Goal: Task Accomplishment & Management: Manage account settings

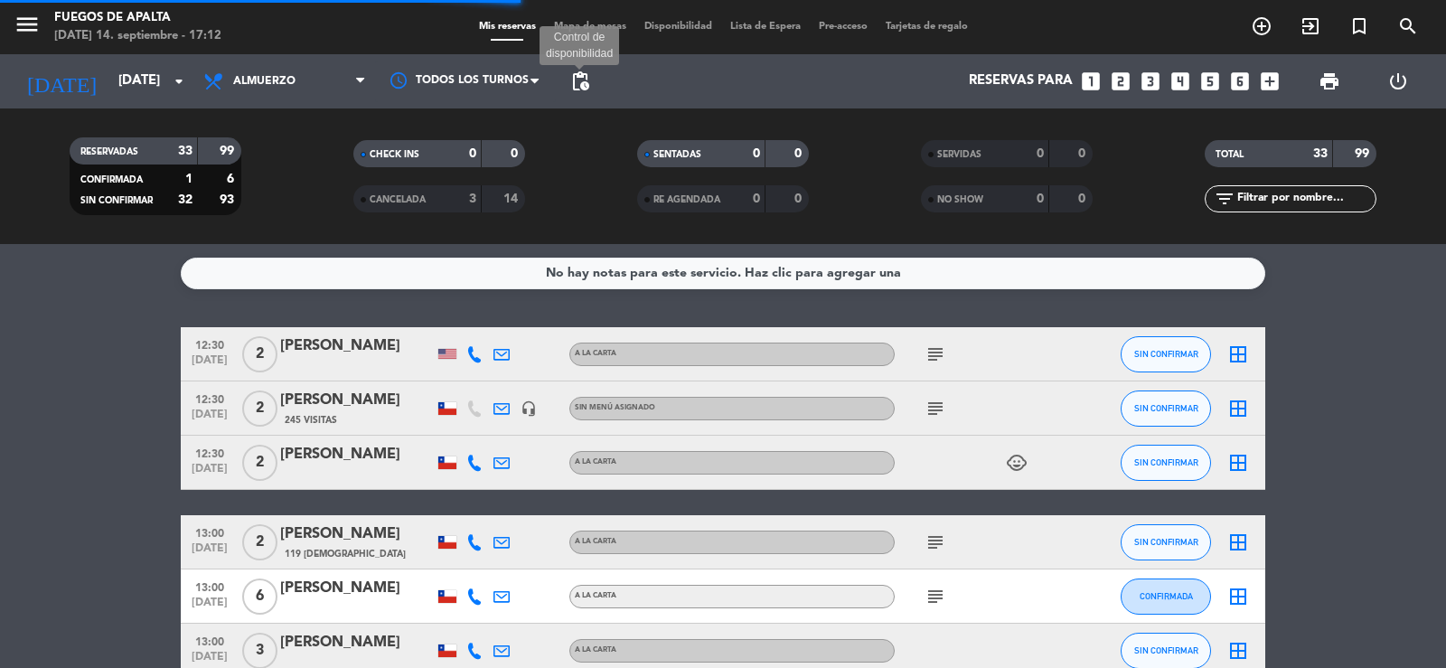
click at [578, 76] on span "pending_actions" at bounding box center [580, 81] width 22 height 22
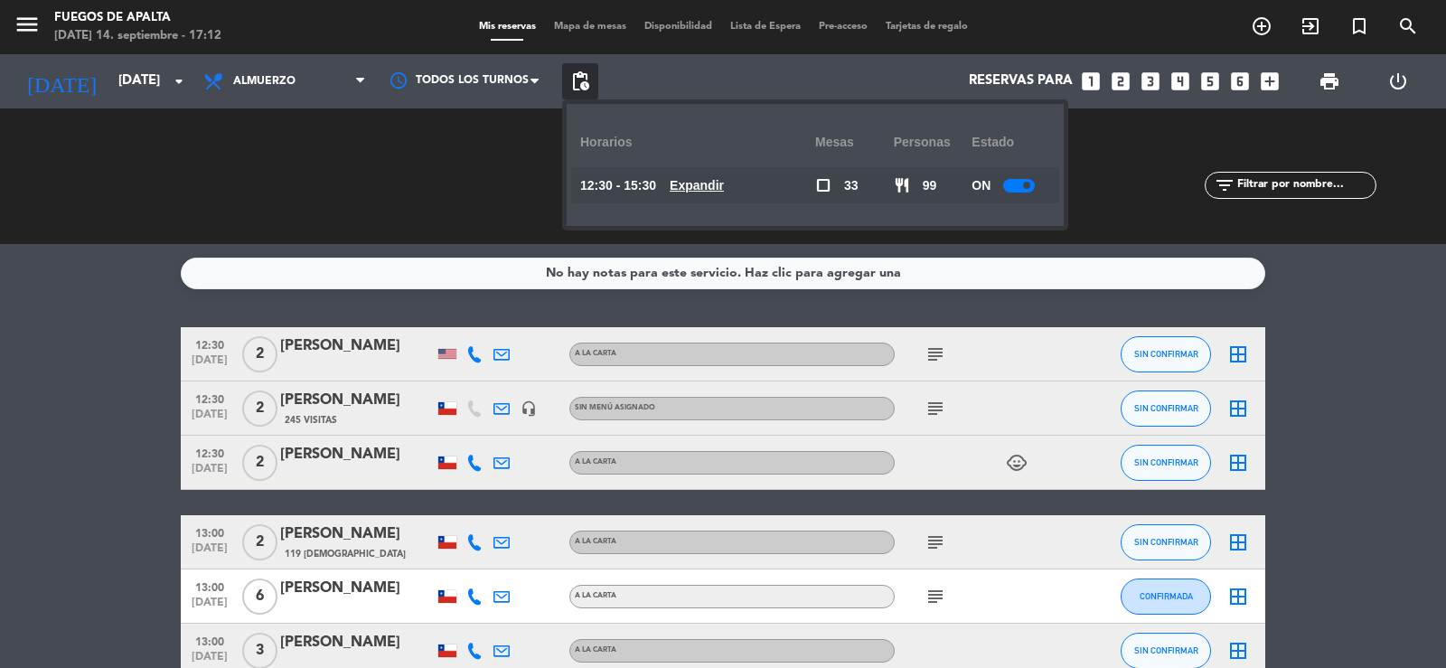
click at [717, 185] on u "Expandir" at bounding box center [697, 185] width 54 height 14
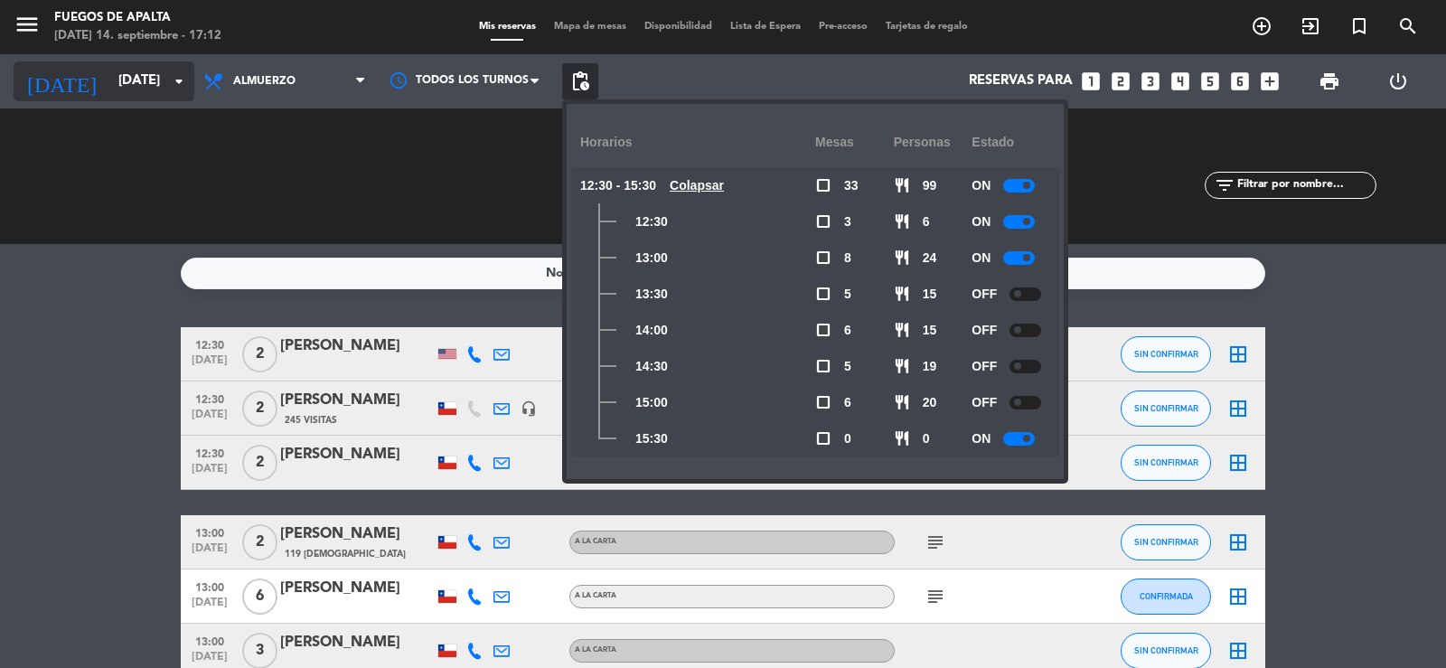
click at [134, 93] on input "[DATE]" at bounding box center [196, 81] width 174 height 34
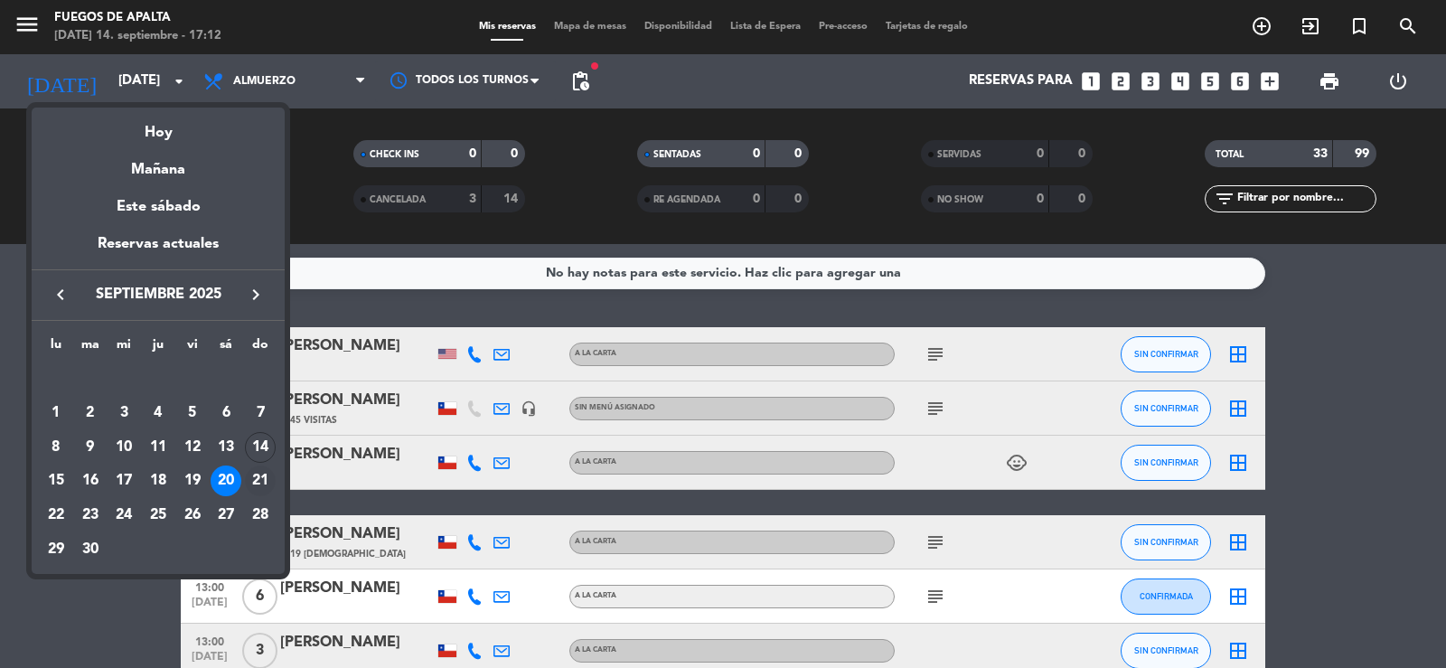
click at [262, 482] on div "21" at bounding box center [260, 480] width 31 height 31
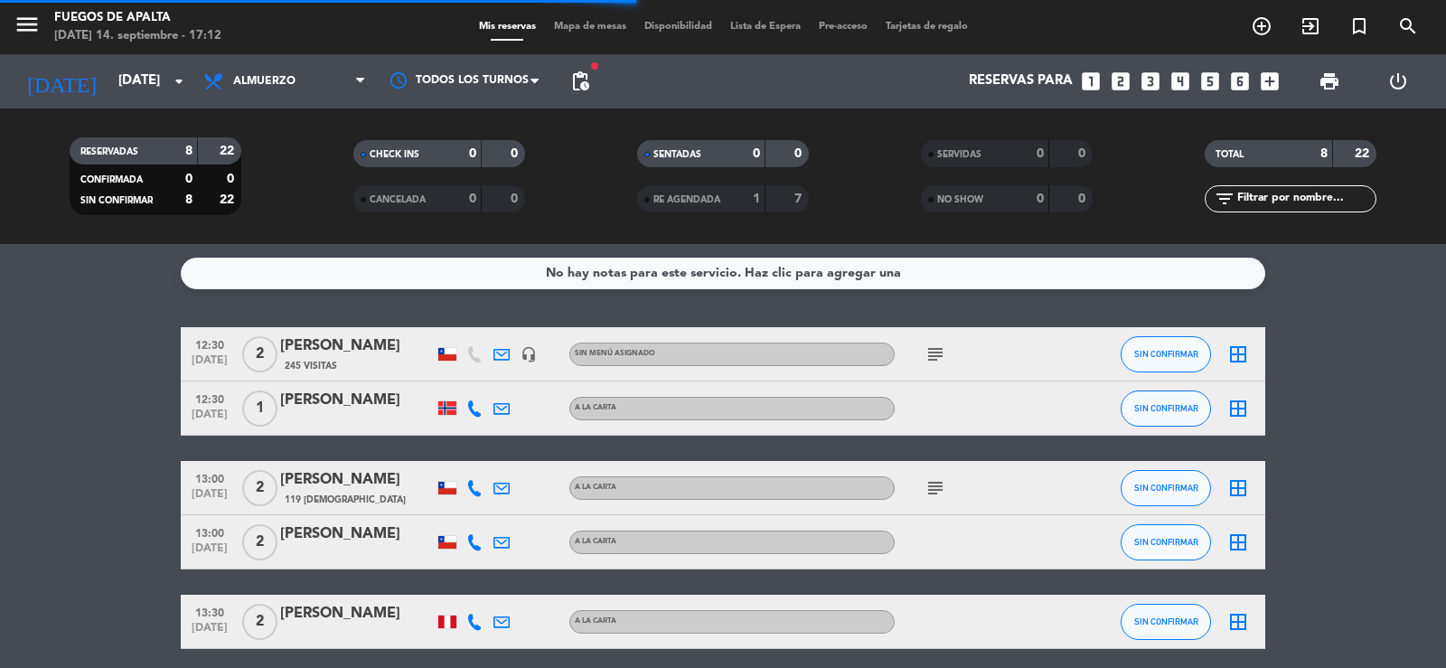
click at [97, 327] on bookings-row "12:30 [DATE] 2 [PERSON_NAME] 245 Visitas headset_mic Sin menú asignado subject …" at bounding box center [723, 594] width 1446 height 535
drag, startPoint x: 28, startPoint y: 409, endPoint x: 50, endPoint y: 351, distance: 62.6
click at [31, 404] on bookings-row "12:30 [DATE] 2 [PERSON_NAME] 245 Visitas headset_mic Sin menú asignado subject …" at bounding box center [723, 594] width 1446 height 535
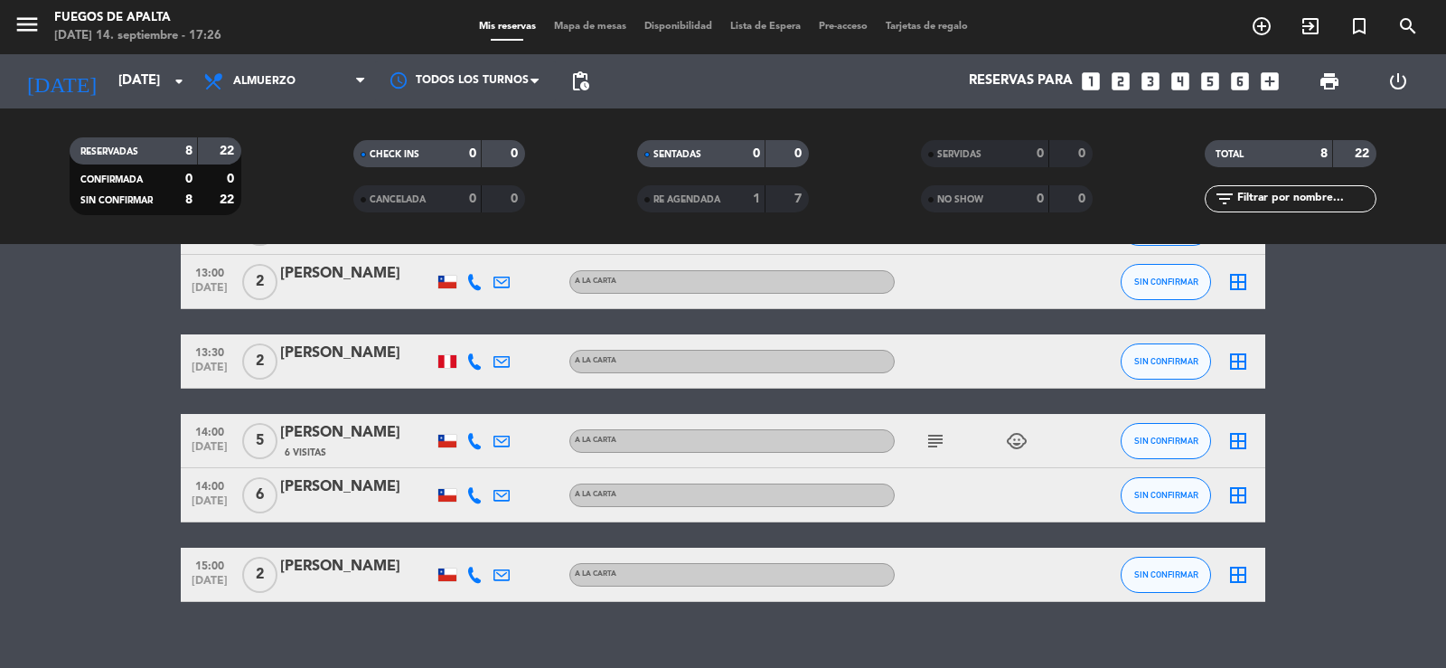
scroll to position [285, 0]
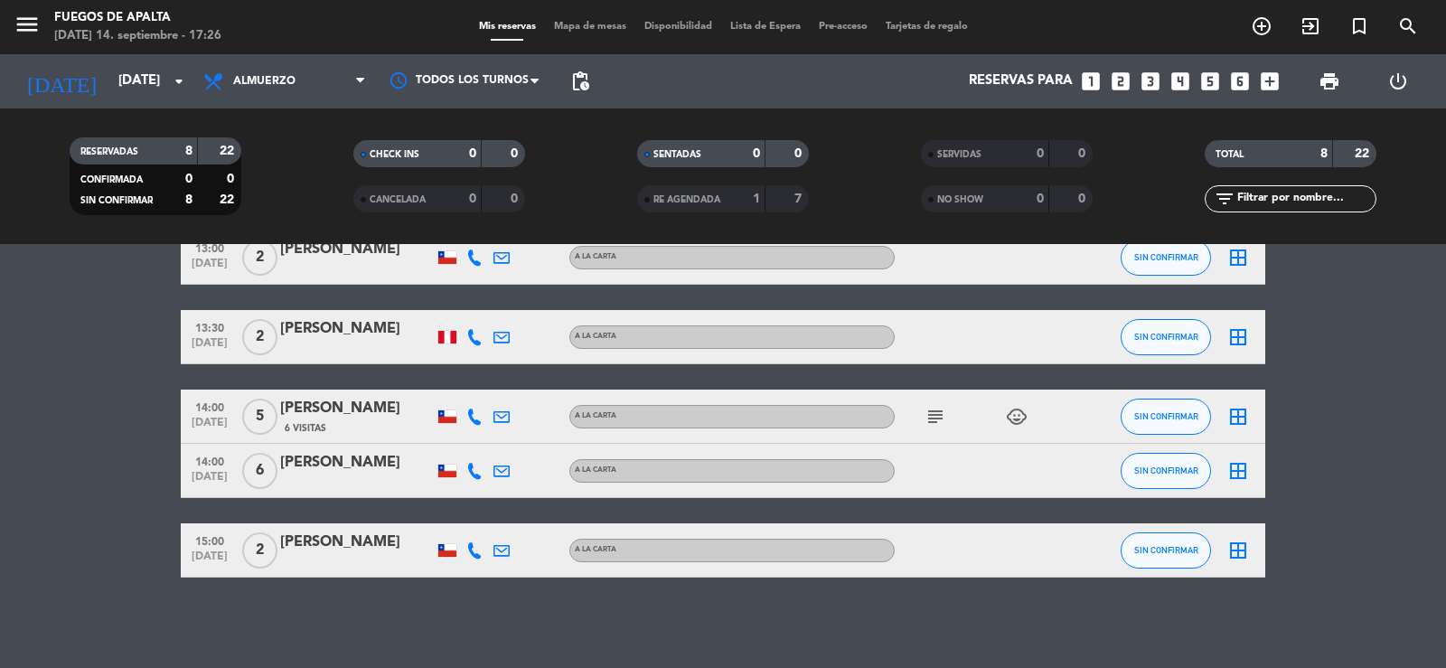
drag, startPoint x: 77, startPoint y: 519, endPoint x: 121, endPoint y: 383, distance: 142.6
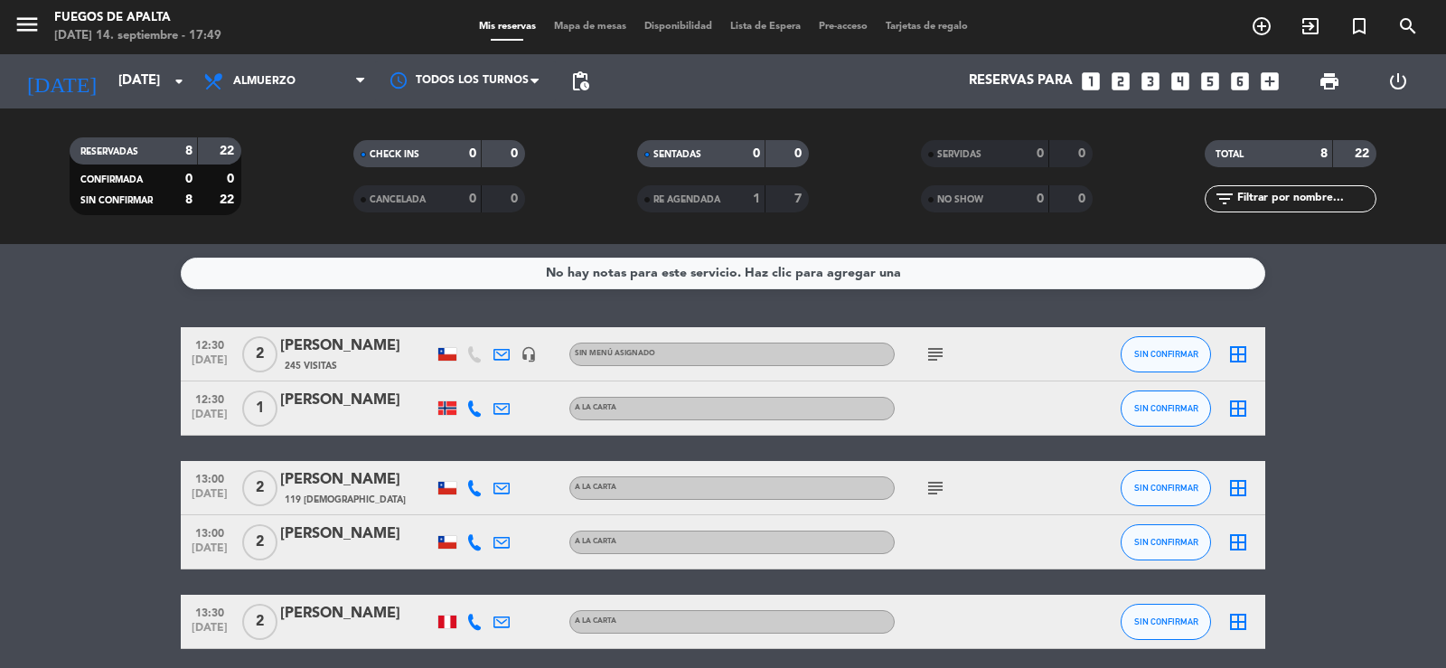
click at [33, 417] on bookings-row "12:30 [DATE] 2 [PERSON_NAME] 245 Visitas headset_mic Sin menú asignado subject …" at bounding box center [723, 594] width 1446 height 535
click at [130, 86] on input "[DATE]" at bounding box center [196, 81] width 174 height 34
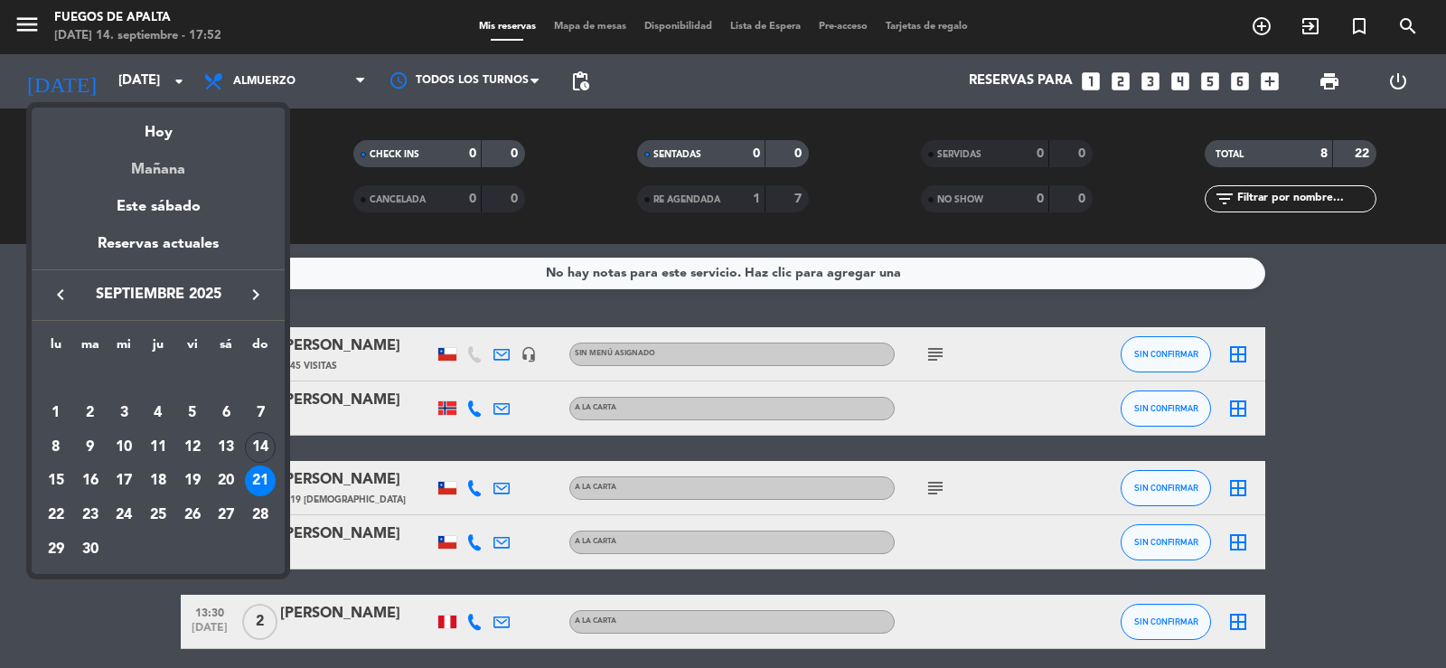
click at [169, 171] on div "Mañana" at bounding box center [158, 163] width 253 height 37
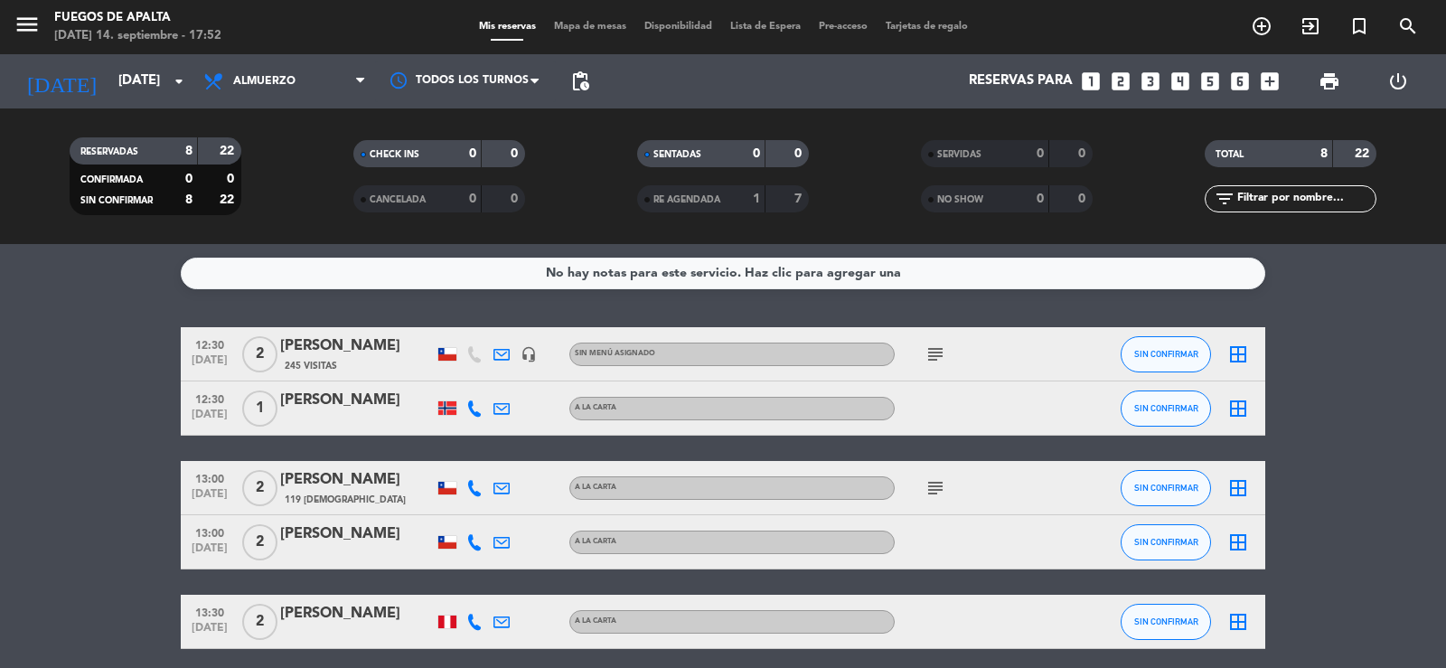
type input "[DATE]"
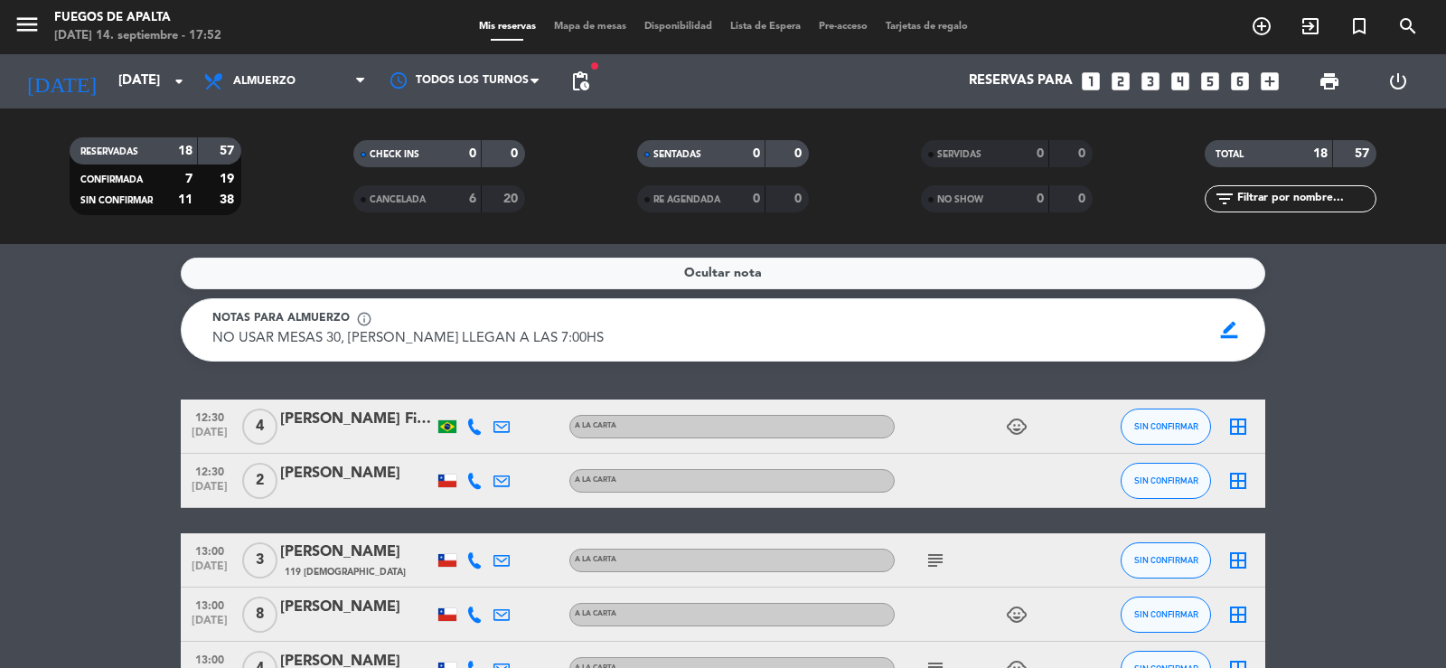
click at [1019, 422] on icon "child_care" at bounding box center [1017, 427] width 22 height 22
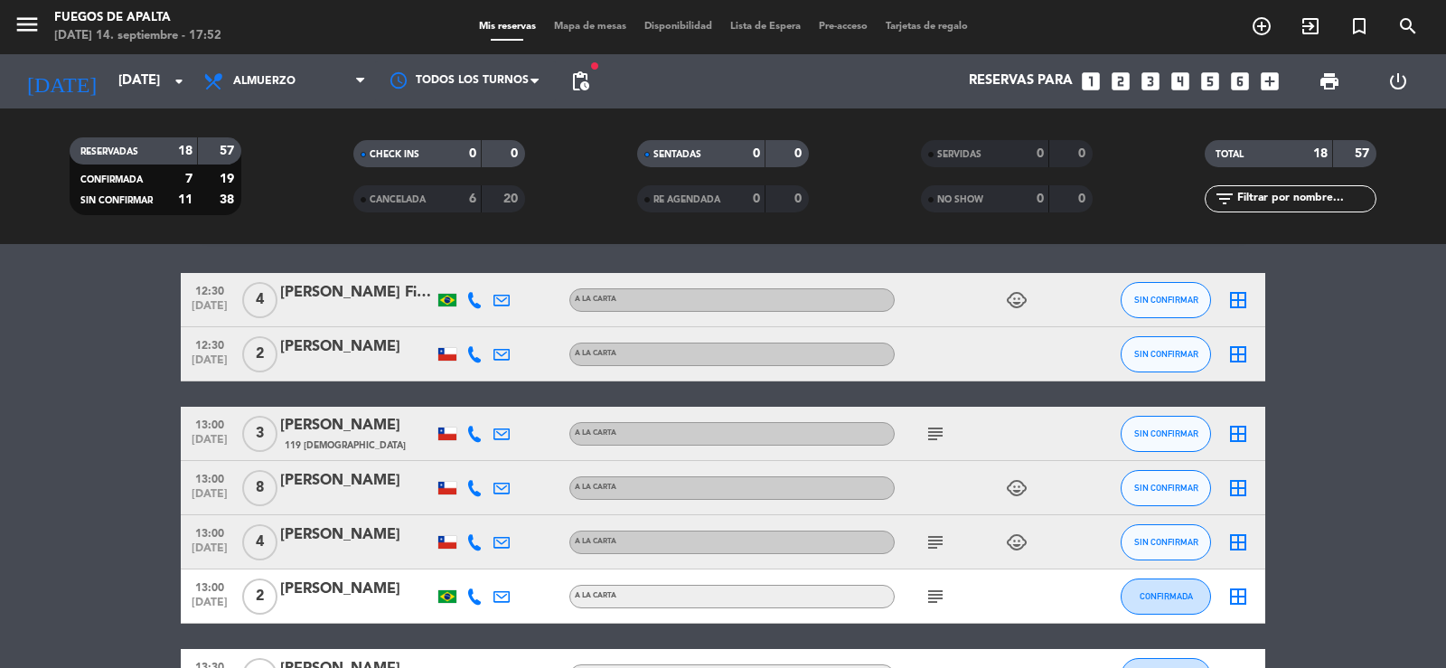
scroll to position [150, 0]
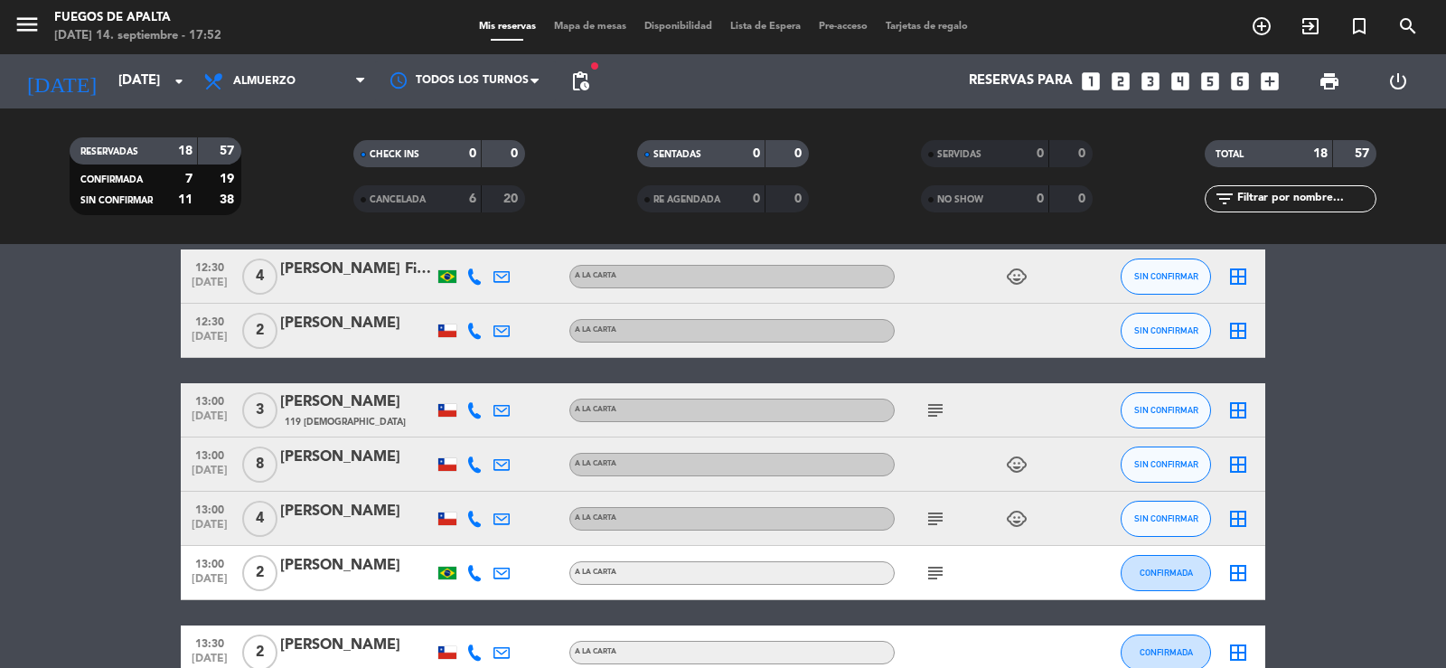
click at [1018, 471] on icon "child_care" at bounding box center [1017, 465] width 22 height 22
click at [1012, 519] on icon "child_care" at bounding box center [1017, 519] width 22 height 22
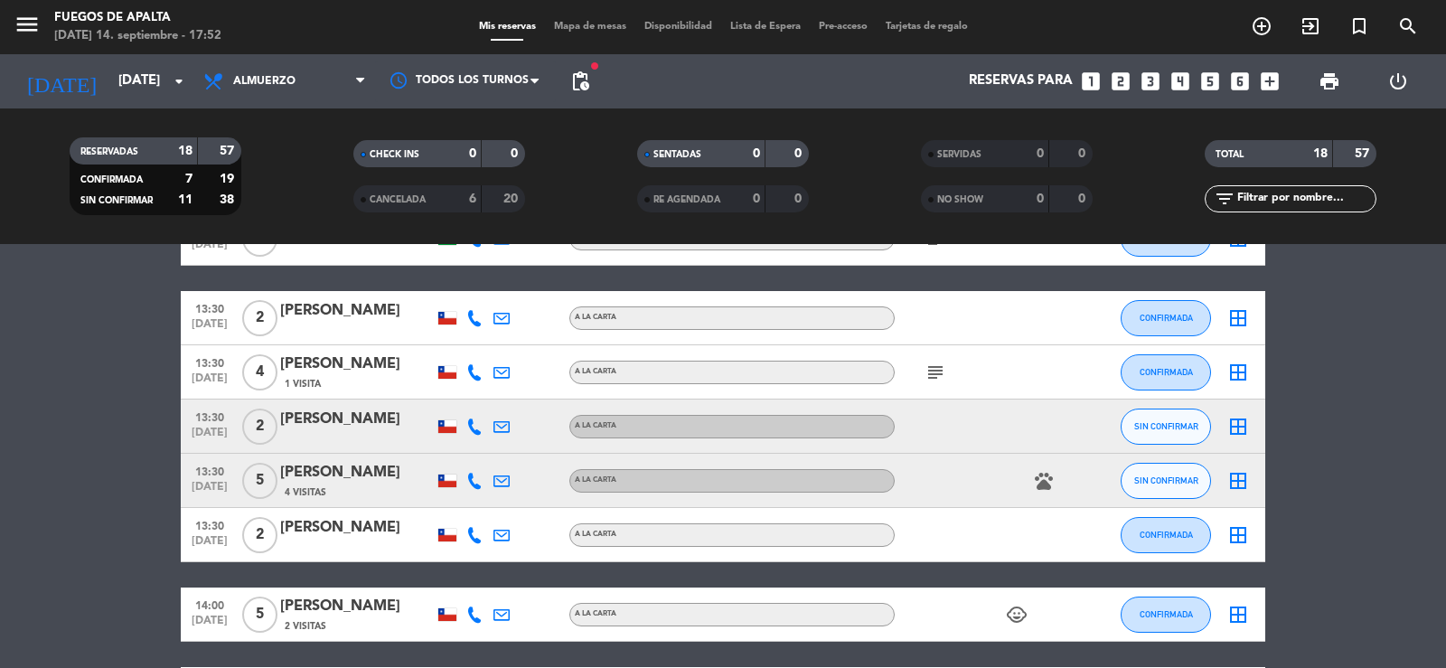
scroll to position [593, 0]
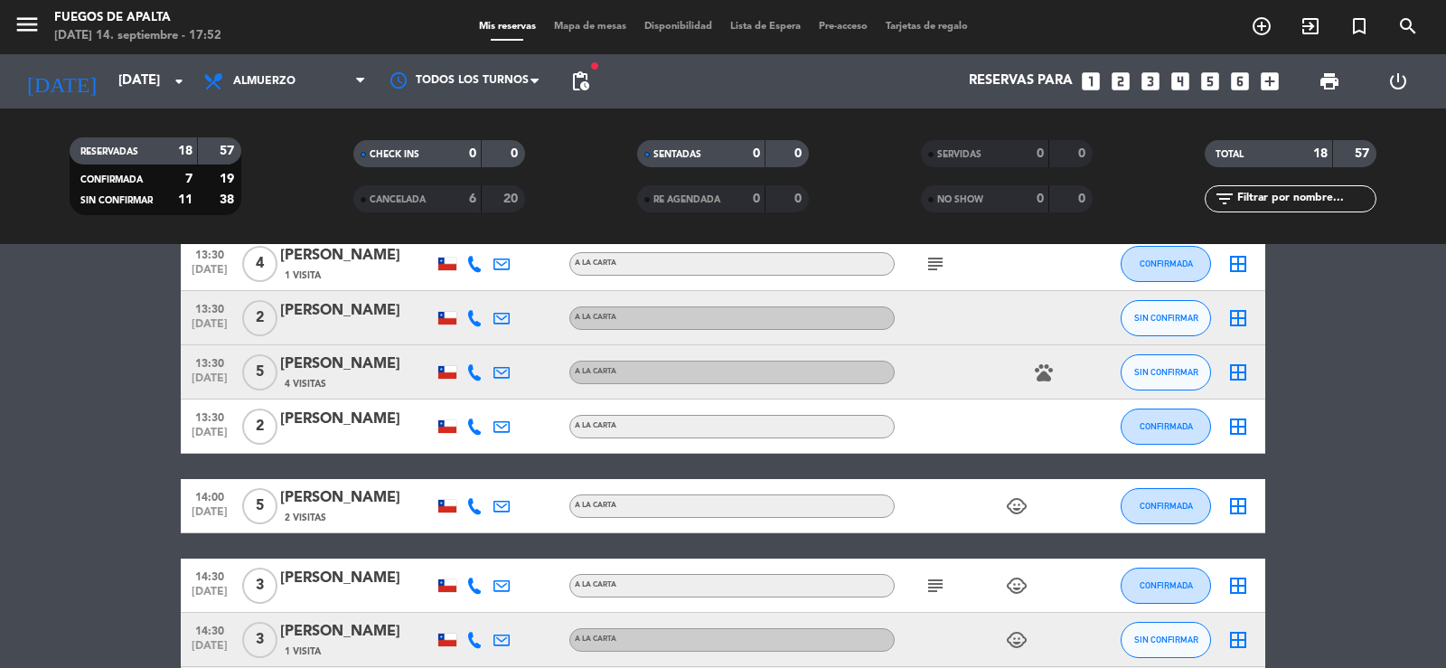
click at [1019, 500] on icon "child_care" at bounding box center [1017, 506] width 22 height 22
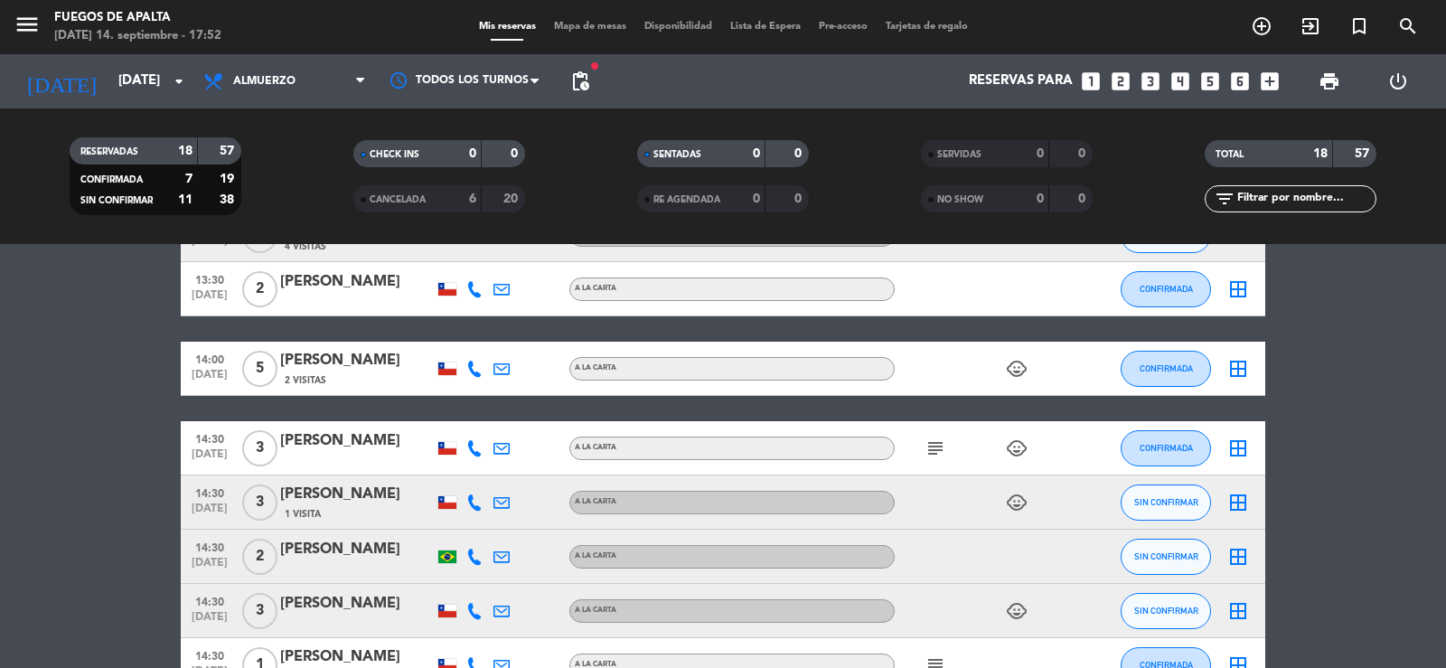
scroll to position [746, 0]
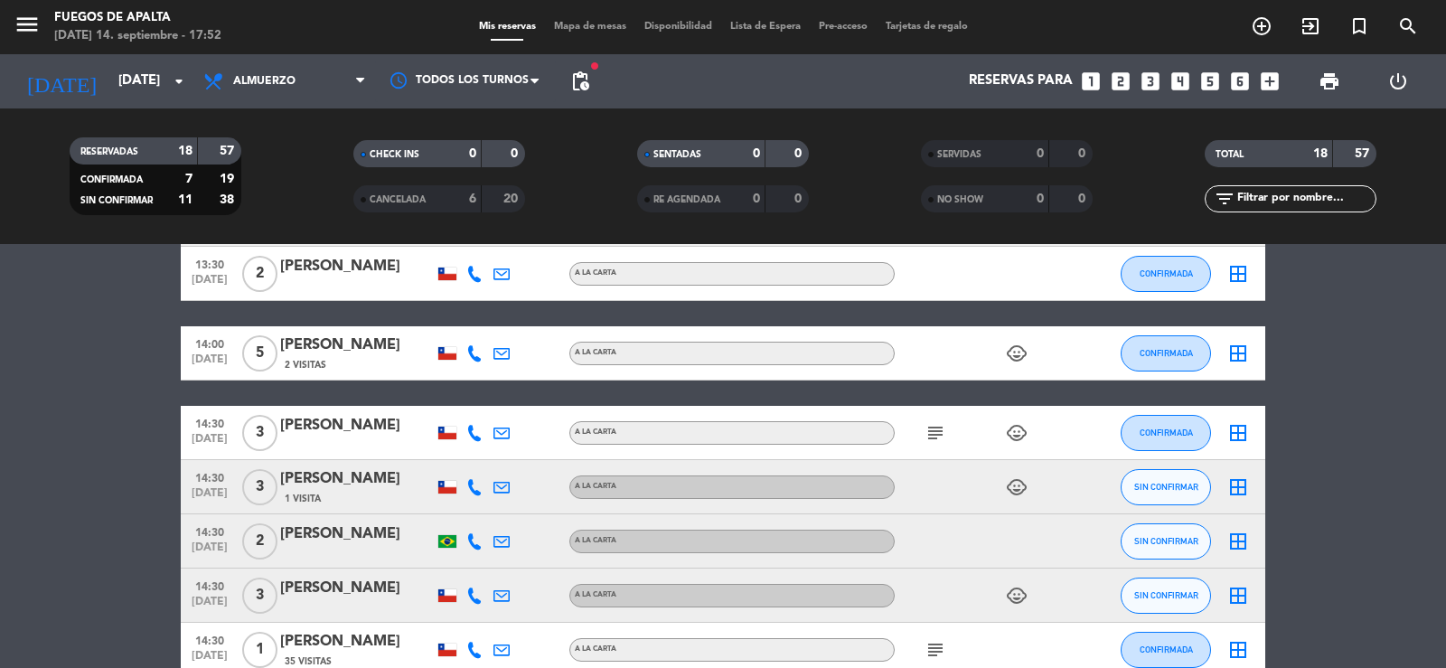
click at [1018, 431] on icon "child_care" at bounding box center [1017, 433] width 22 height 22
click at [1010, 482] on icon "child_care" at bounding box center [1017, 487] width 22 height 22
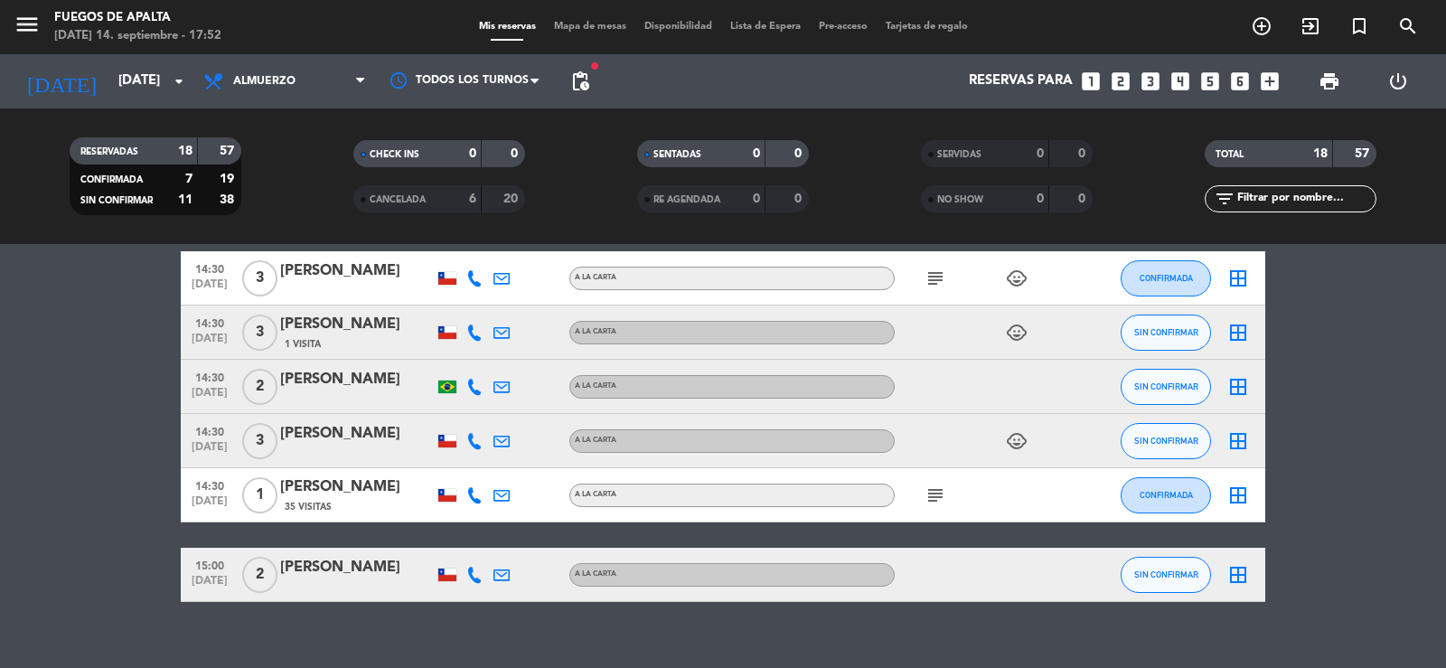
scroll to position [925, 0]
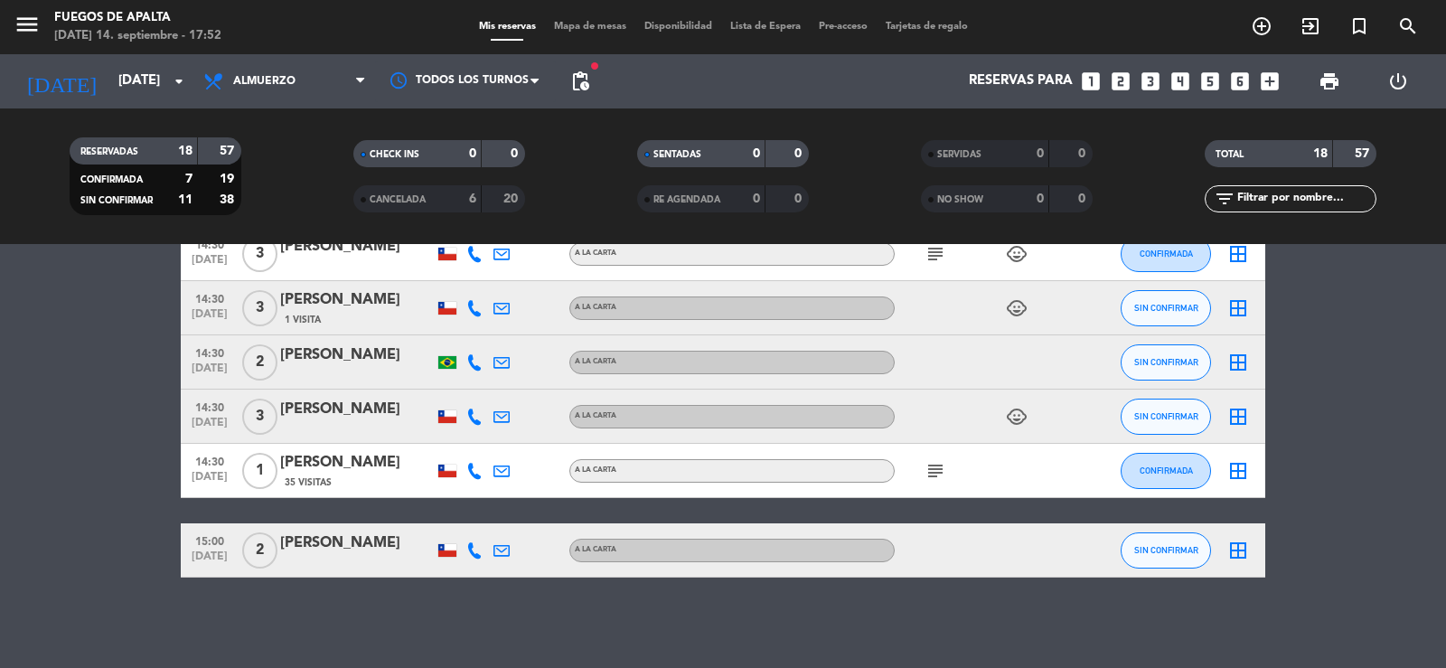
click at [1013, 418] on icon "child_care" at bounding box center [1017, 417] width 22 height 22
drag, startPoint x: 46, startPoint y: 539, endPoint x: 138, endPoint y: 495, distance: 101.9
click at [53, 528] on bookings-row "12:30 [DATE] 4 [PERSON_NAME] [PERSON_NAME] A LA CARTA child_care SIN CONFIRMAR …" at bounding box center [723, 26] width 1446 height 1103
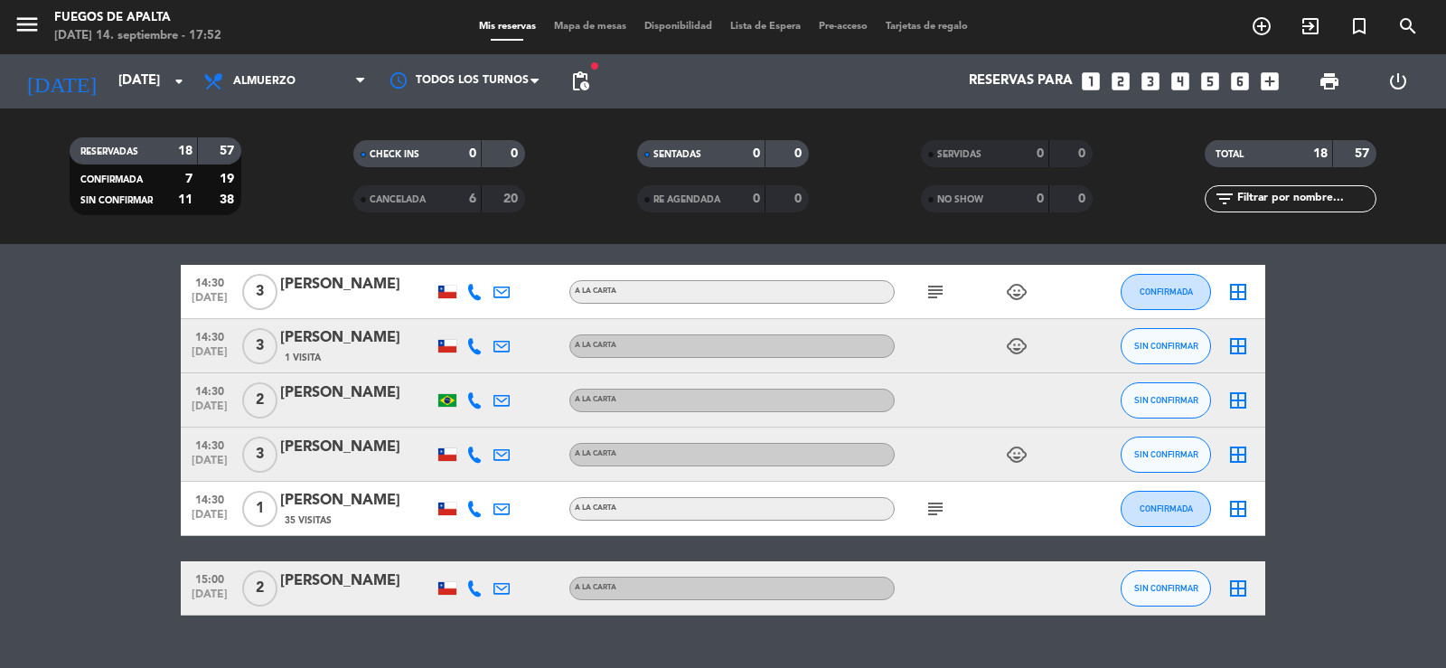
scroll to position [753, 0]
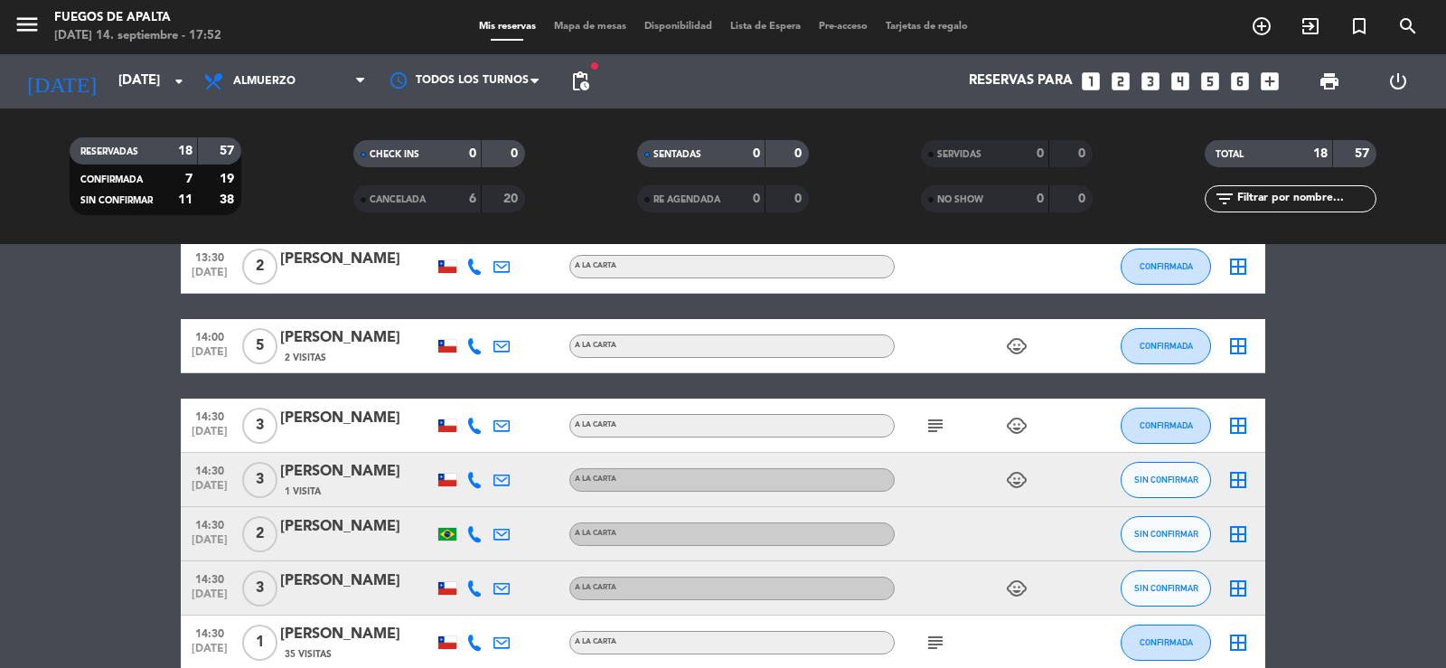
click at [940, 637] on icon "subject" at bounding box center [936, 643] width 22 height 22
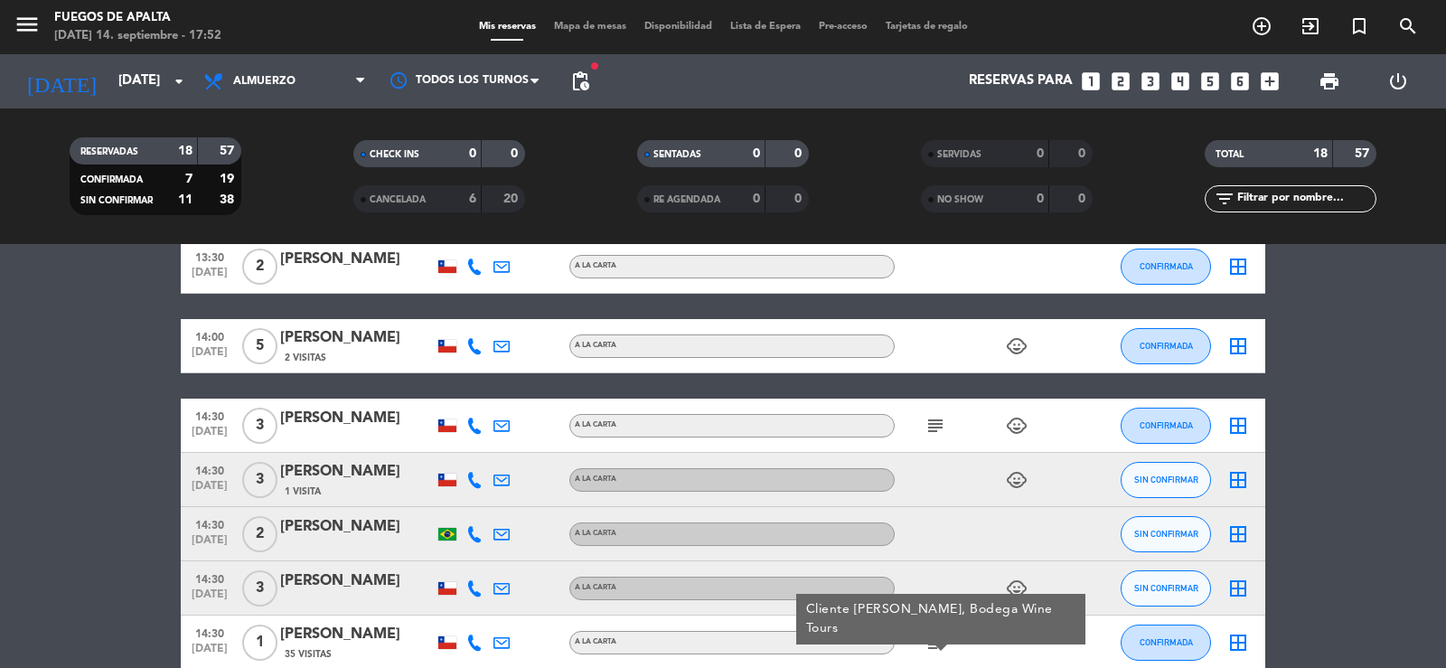
click at [940, 637] on icon "subject" at bounding box center [936, 643] width 22 height 22
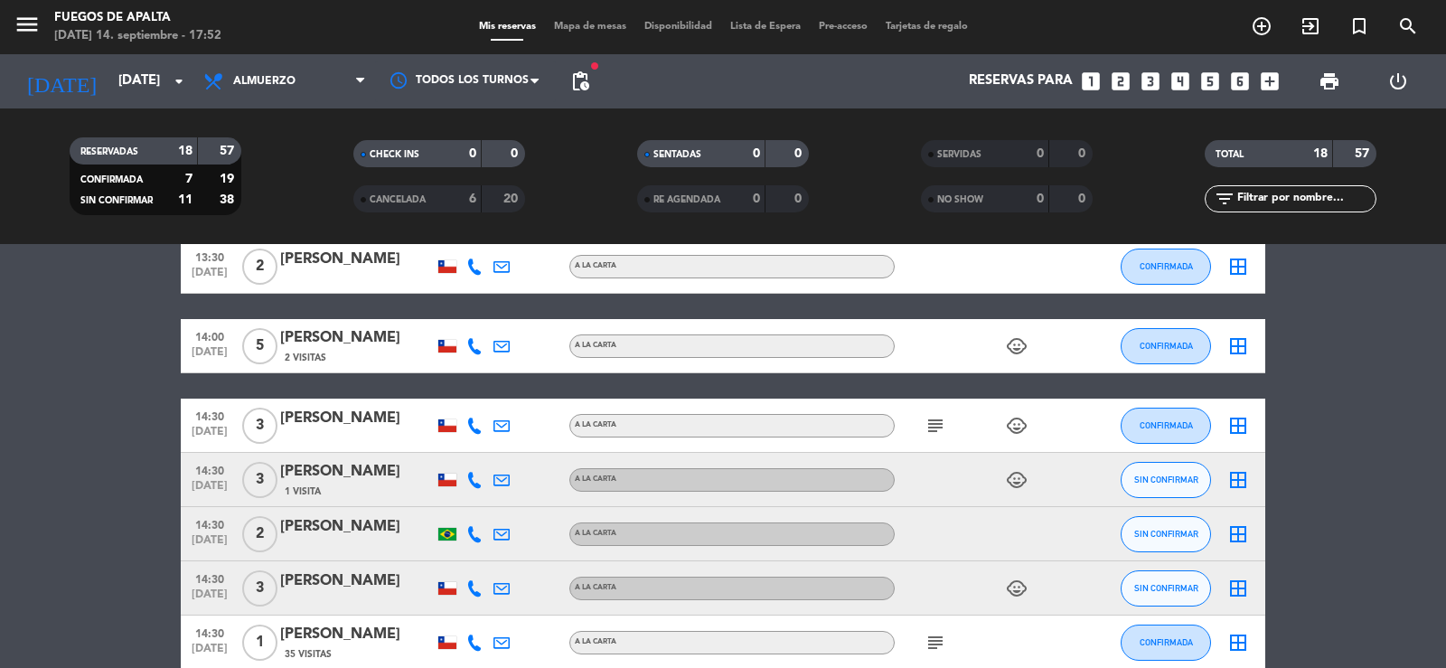
click at [935, 429] on icon "subject" at bounding box center [936, 426] width 22 height 22
click at [1445, 566] on bookings-row "12:30 [DATE] 4 [PERSON_NAME] [PERSON_NAME] A LA CARTA child_care SIN CONFIRMAR …" at bounding box center [723, 198] width 1446 height 1103
drag, startPoint x: 1445, startPoint y: 566, endPoint x: 1445, endPoint y: 519, distance: 47.0
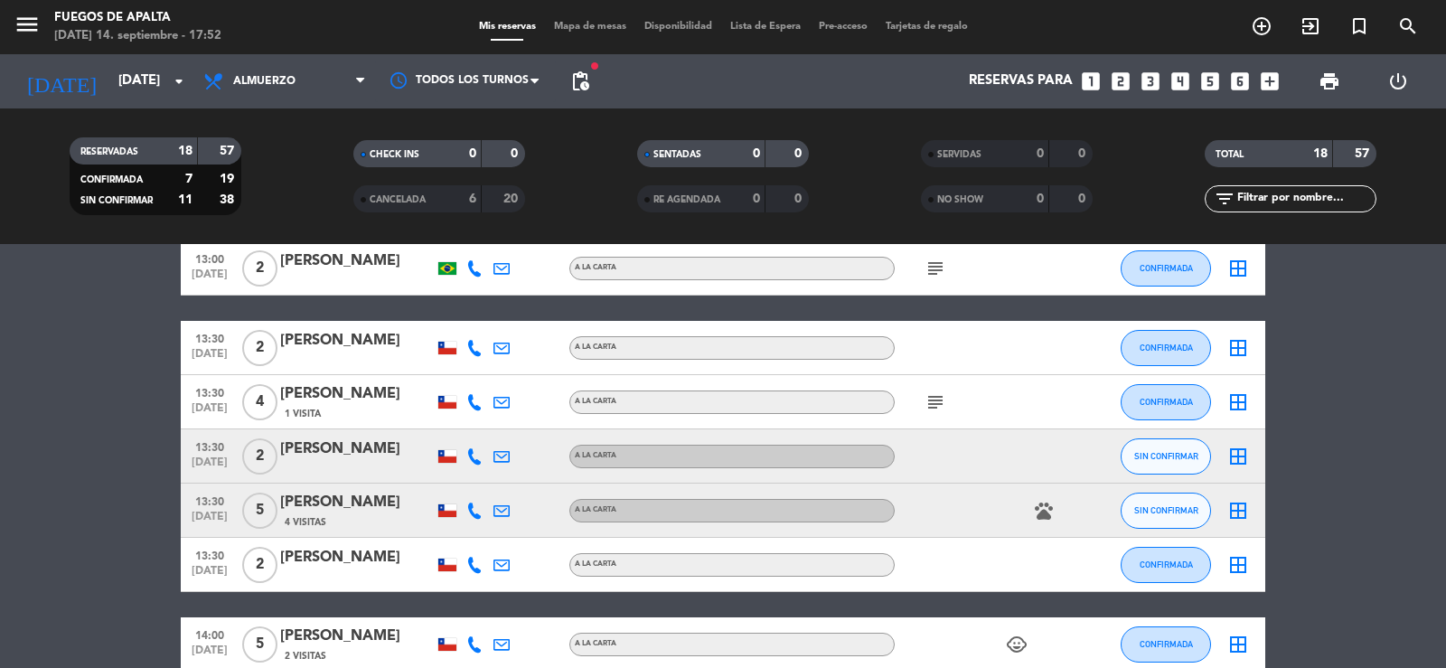
scroll to position [334, 0]
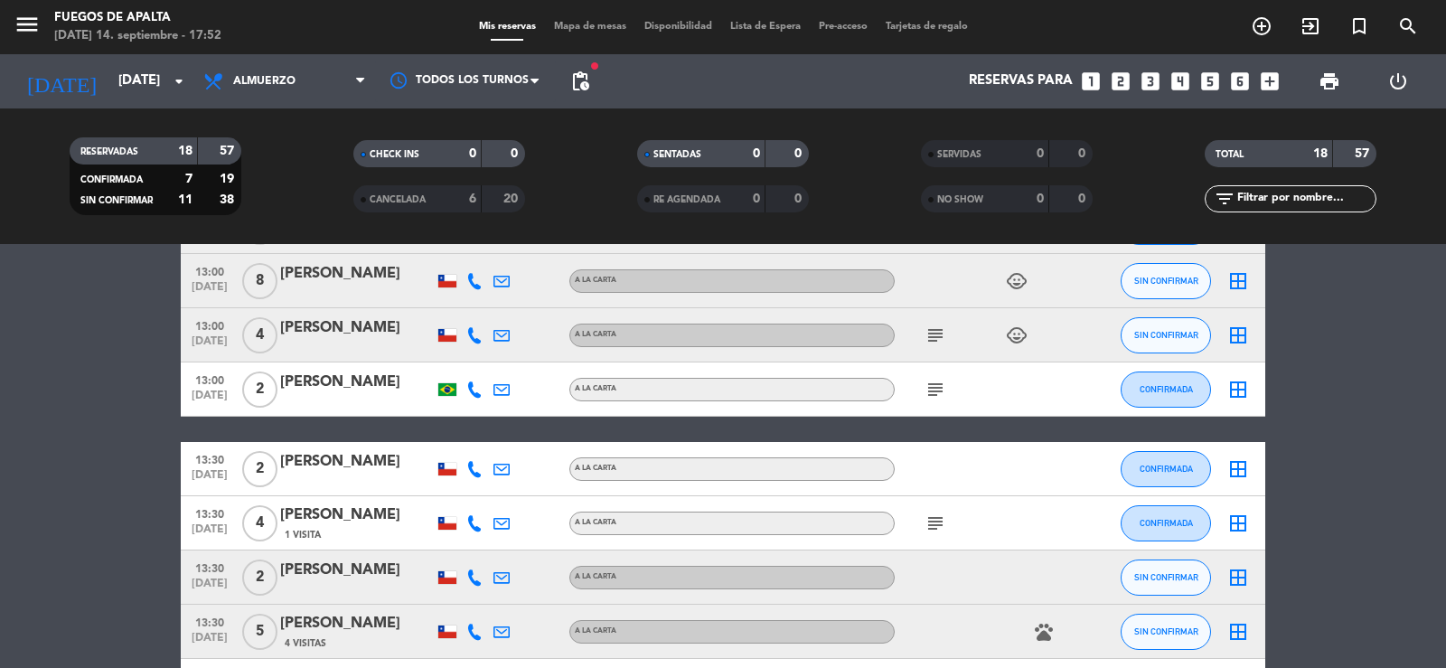
click at [941, 529] on icon "subject" at bounding box center [936, 523] width 22 height 22
click at [935, 375] on div "subject" at bounding box center [976, 388] width 163 height 53
click at [928, 383] on icon "subject" at bounding box center [936, 390] width 22 height 22
click at [936, 337] on icon "subject" at bounding box center [936, 335] width 22 height 22
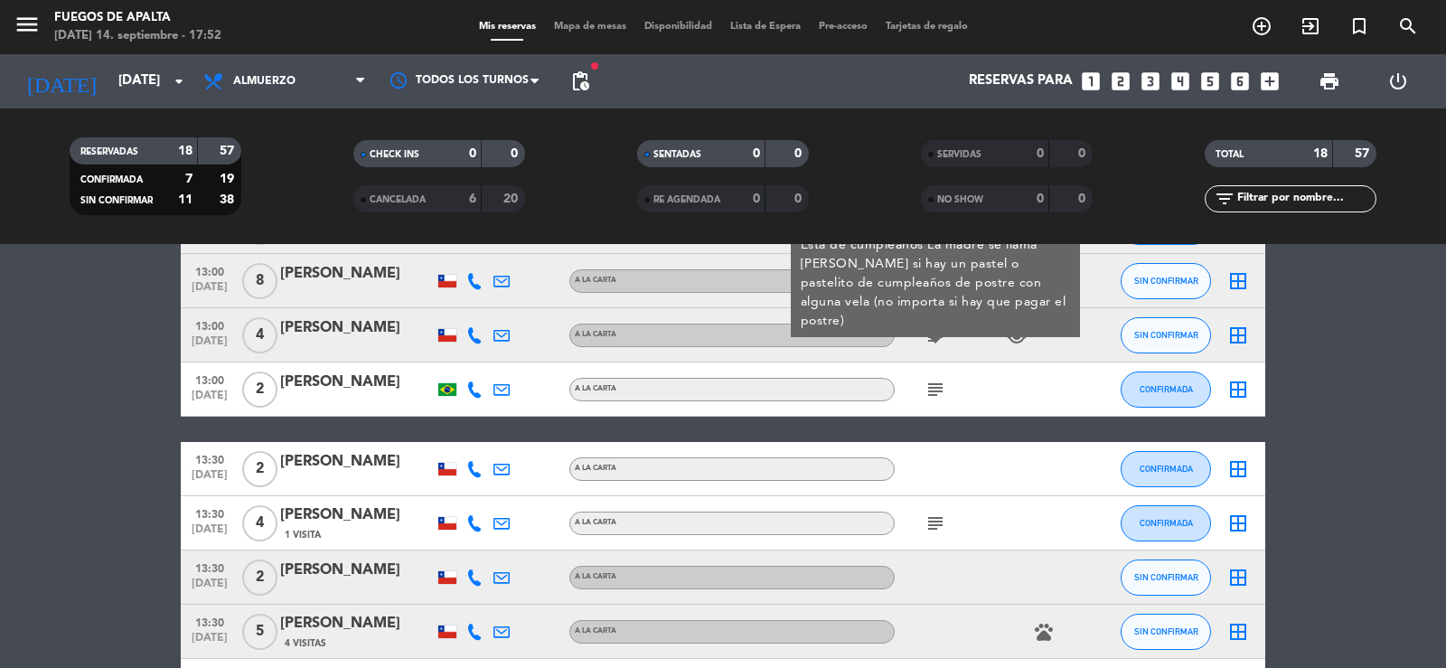
drag, startPoint x: 1436, startPoint y: 602, endPoint x: 1432, endPoint y: 534, distance: 67.9
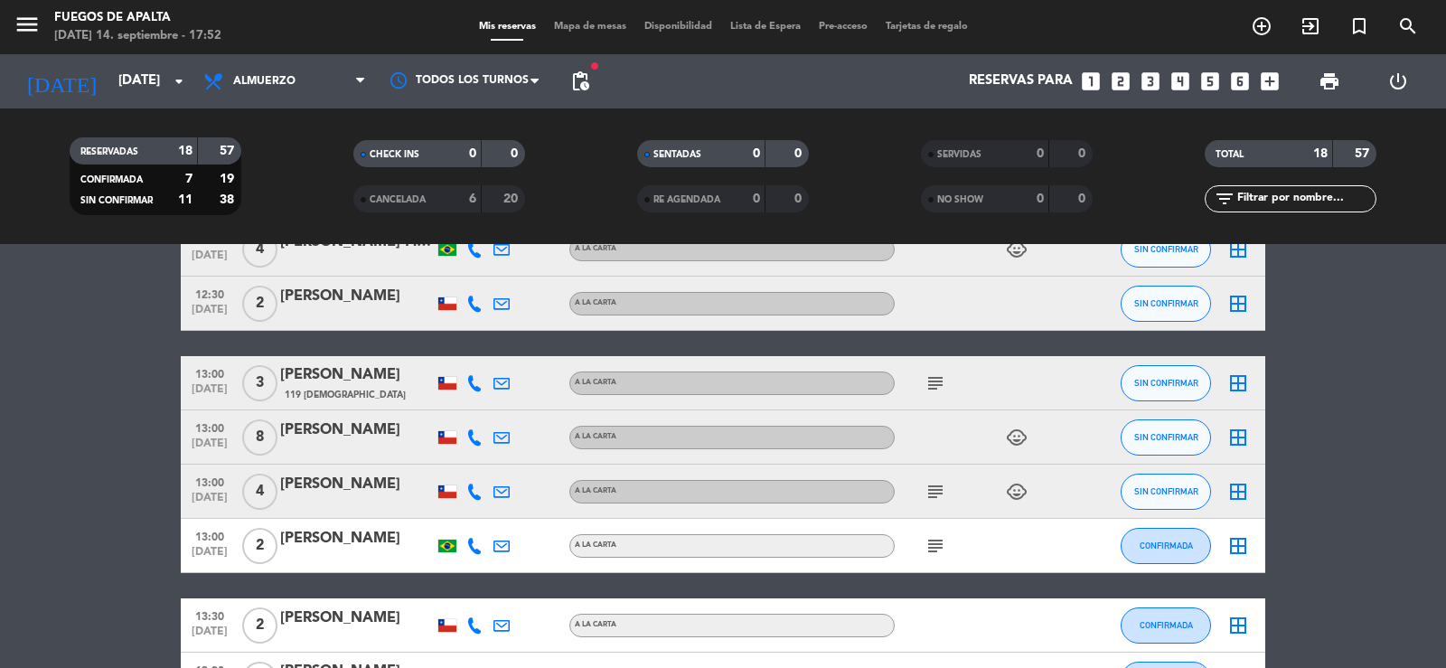
scroll to position [136, 0]
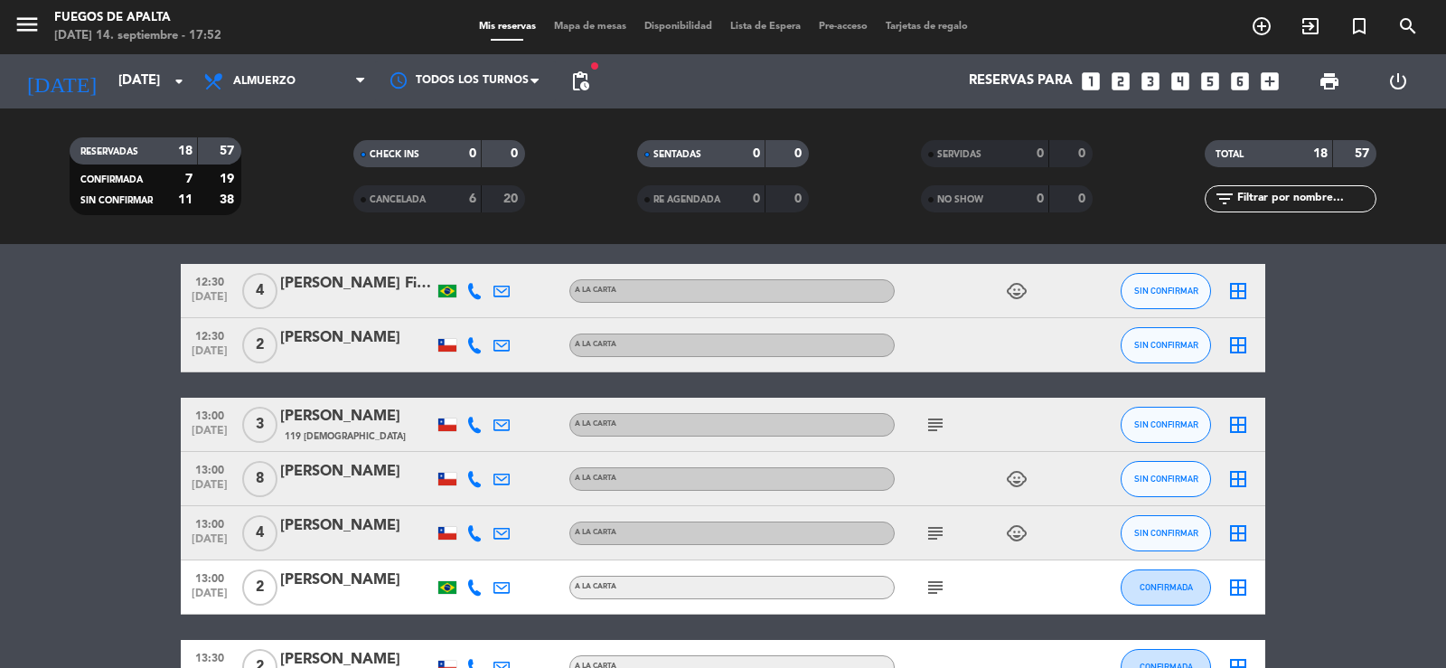
click at [935, 531] on icon "subject" at bounding box center [936, 533] width 22 height 22
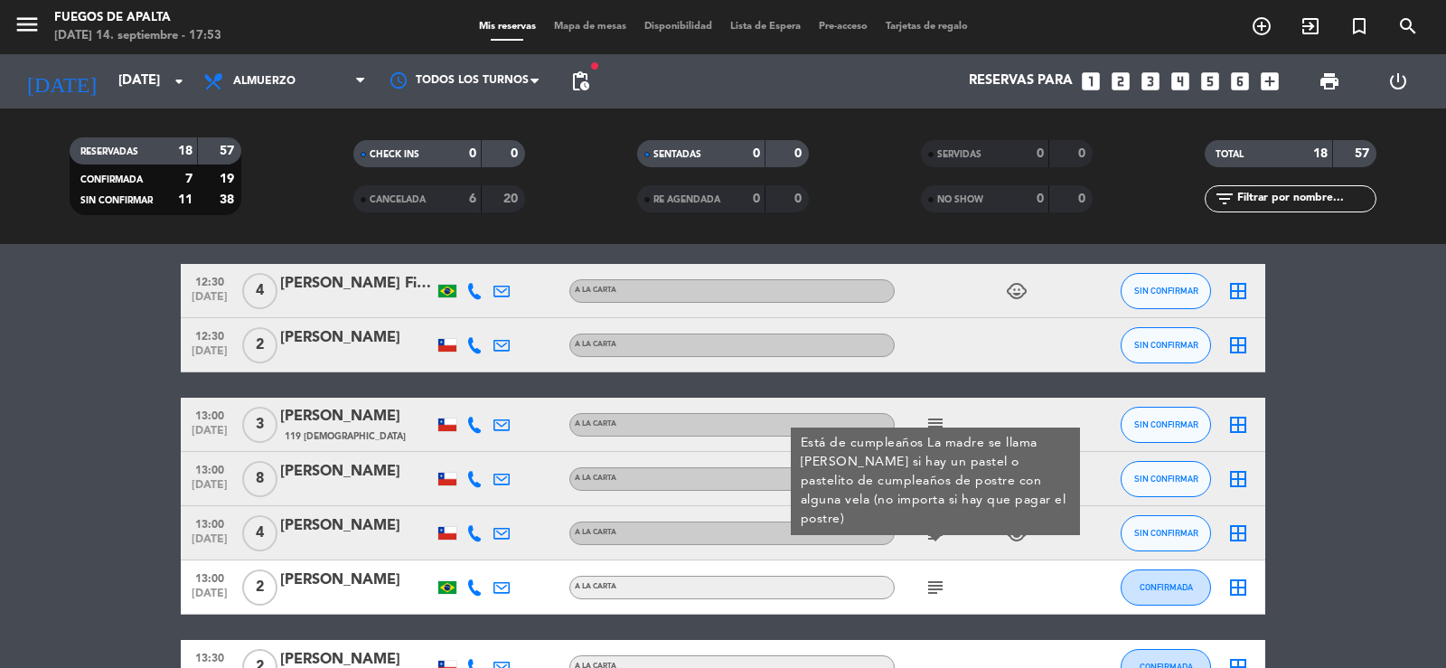
click at [935, 531] on icon "subject" at bounding box center [936, 533] width 22 height 22
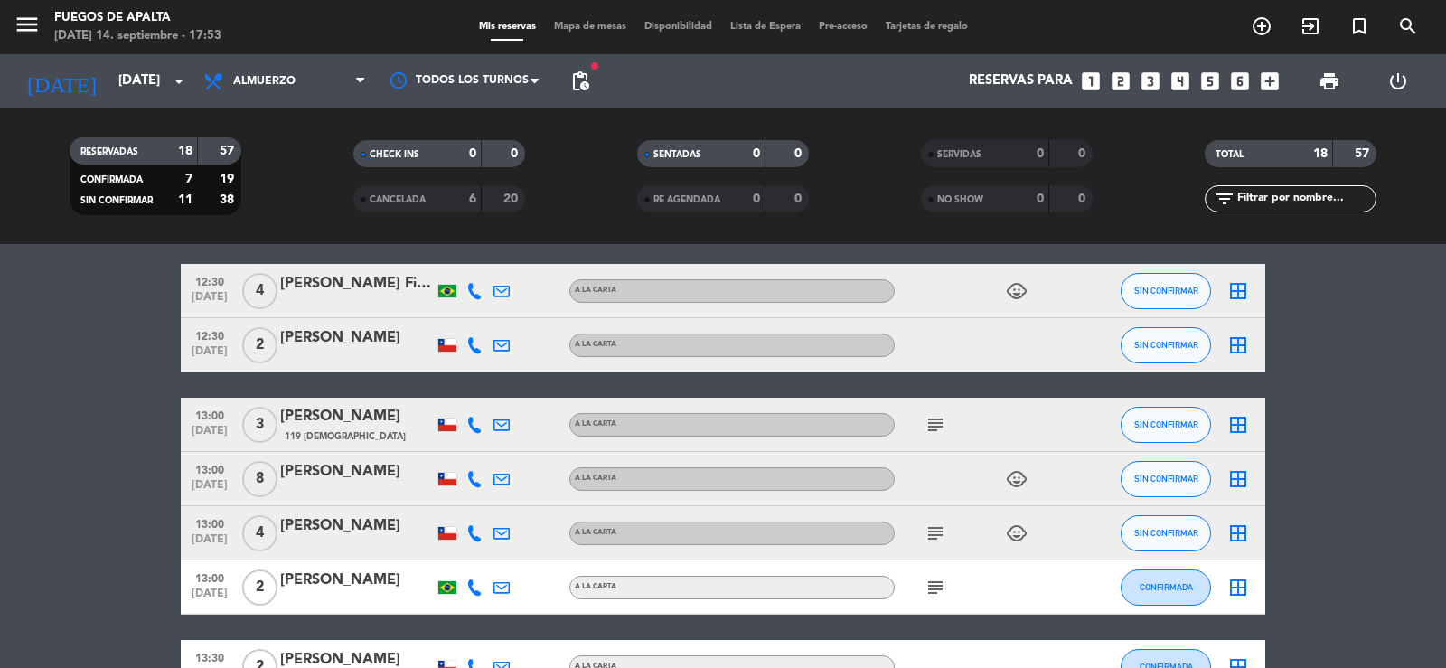
click at [932, 419] on icon "subject" at bounding box center [936, 425] width 22 height 22
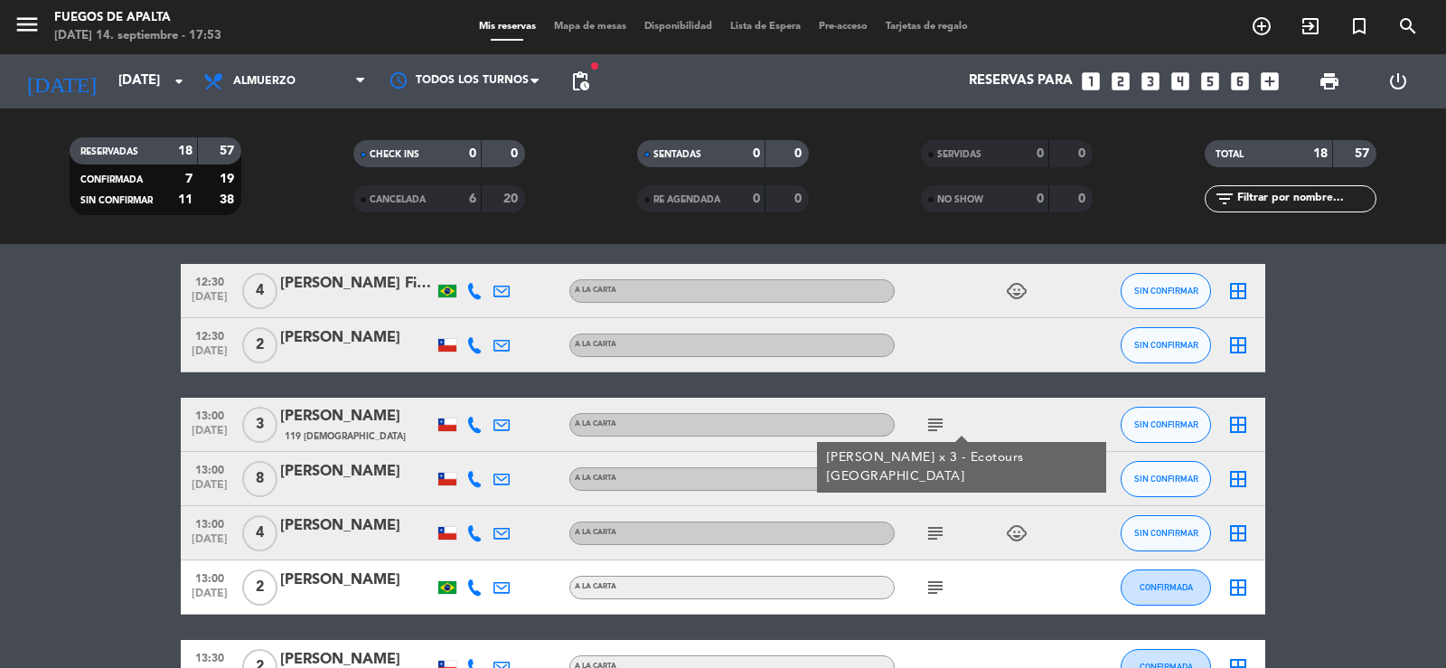
click at [932, 419] on icon "subject" at bounding box center [936, 425] width 22 height 22
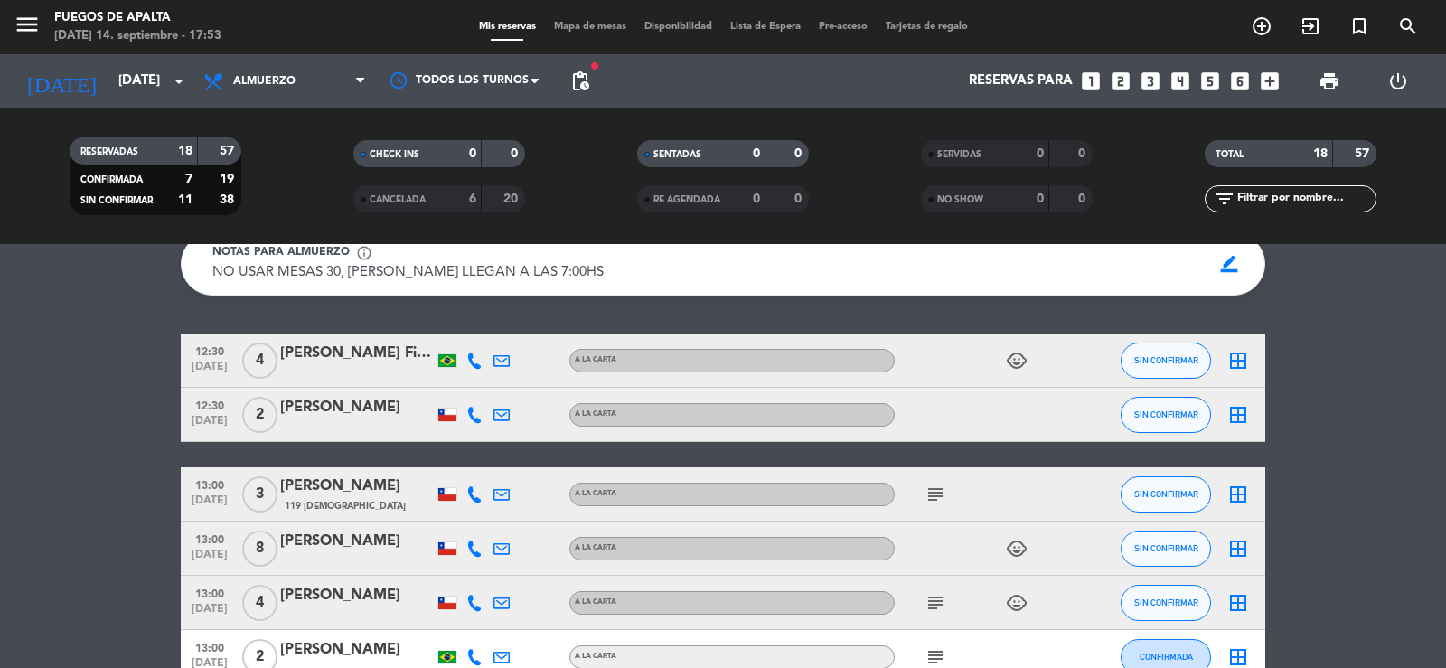
scroll to position [0, 0]
